Goal: Information Seeking & Learning: Learn about a topic

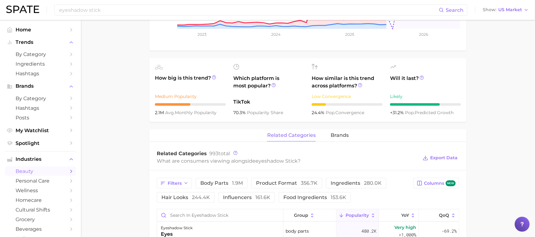
scroll to position [197, 0]
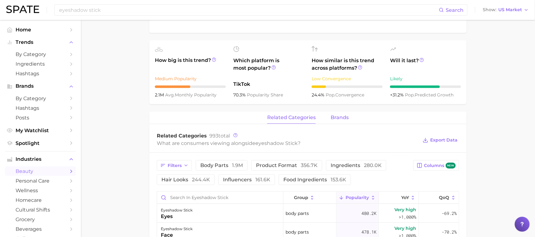
click at [331, 118] on span "brands" at bounding box center [340, 118] width 18 height 6
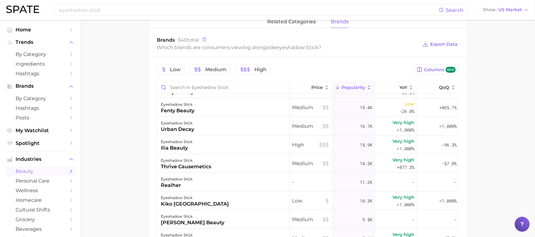
scroll to position [298, 0]
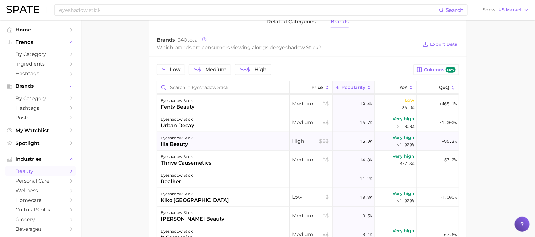
click at [273, 145] on div "eyeshadow stick ilia beauty" at bounding box center [223, 141] width 133 height 19
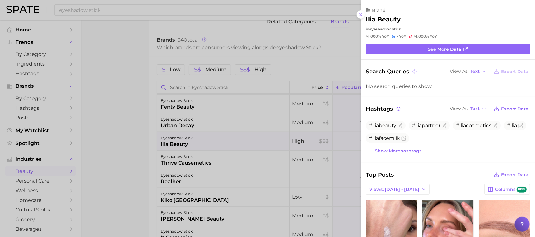
scroll to position [0, 0]
click at [390, 49] on link "See more data" at bounding box center [448, 49] width 164 height 11
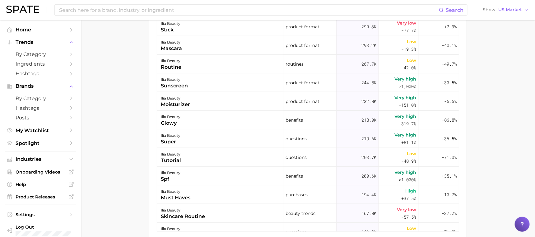
scroll to position [254, 0]
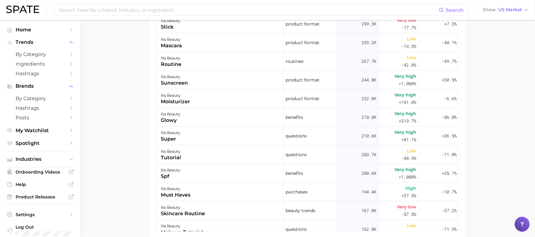
scroll to position [293, 0]
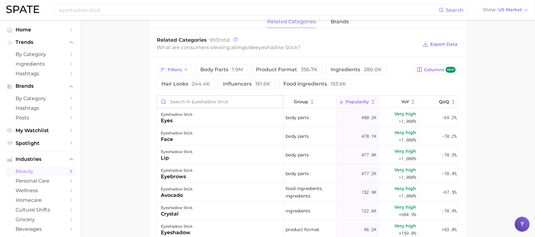
click at [188, 102] on input "Search in eyeshadow stick" at bounding box center [220, 102] width 126 height 12
type input "ilia"
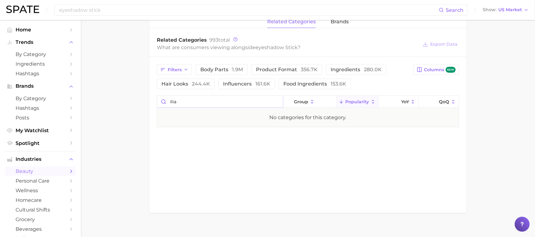
drag, startPoint x: 194, startPoint y: 102, endPoint x: 148, endPoint y: 102, distance: 46.0
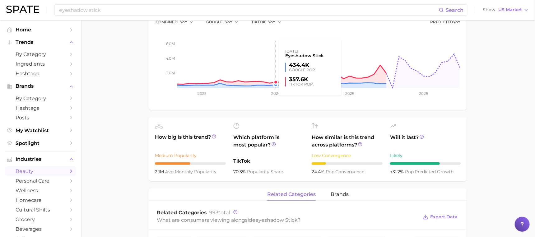
scroll to position [132, 0]
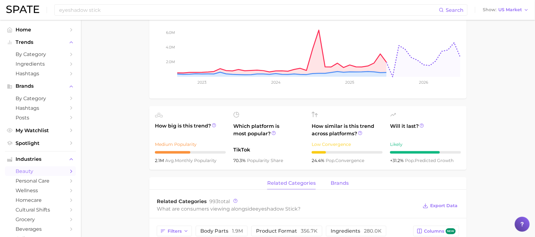
click at [333, 186] on span "brands" at bounding box center [340, 183] width 18 height 6
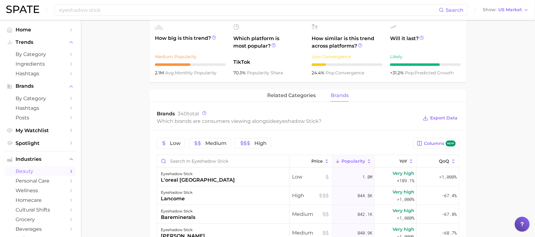
scroll to position [223, 0]
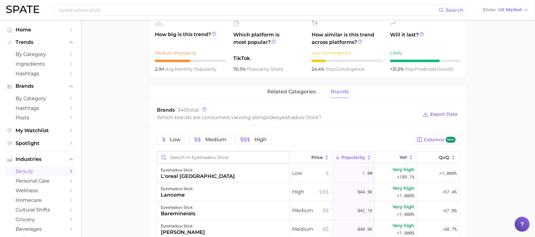
click at [246, 154] on input "Search in eyeshadow stick" at bounding box center [223, 158] width 132 height 12
type input "ilia"
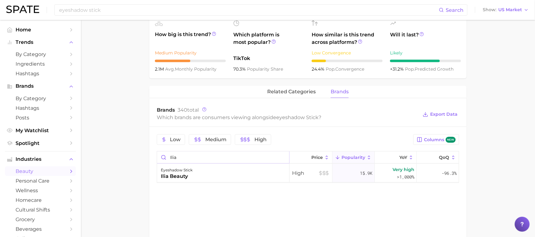
click at [283, 157] on input "ilia" at bounding box center [223, 158] width 132 height 12
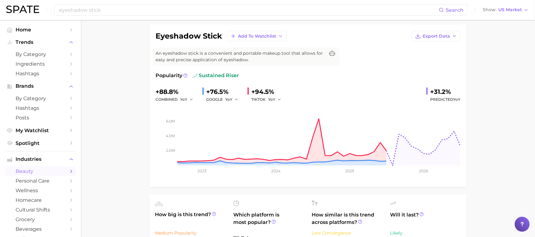
scroll to position [42, 0]
